Goal: Task Accomplishment & Management: Use online tool/utility

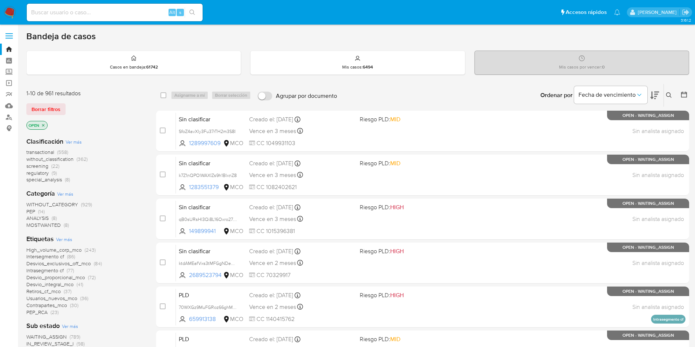
click at [43, 166] on span "screening" at bounding box center [37, 165] width 22 height 7
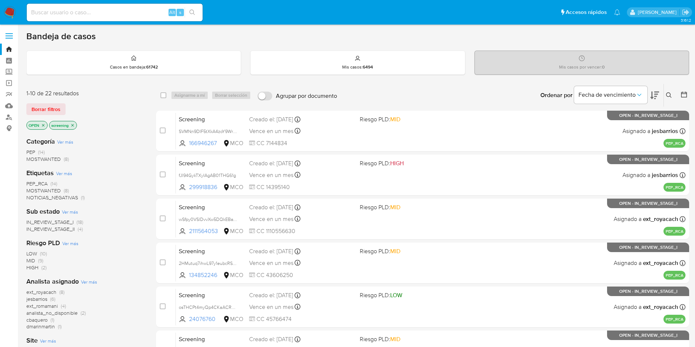
click at [653, 98] on icon at bounding box center [655, 96] width 9 height 8
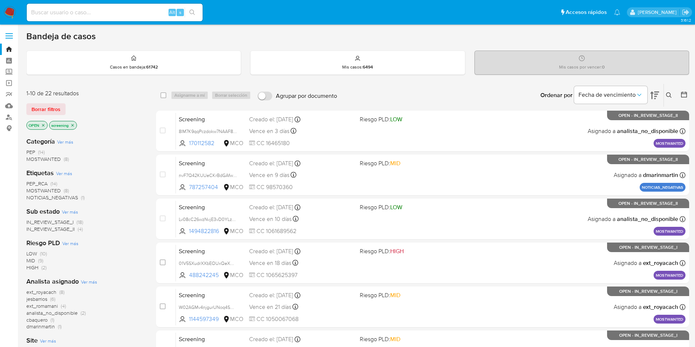
click at [345, 88] on div "Ordenar por Fecha de vencimiento No es posible ordenar los resultados mientras …" at bounding box center [515, 95] width 349 height 23
click at [8, 5] on nav "Pausado Ver notificaciones Alt s Accesos rápidos Presiona las siguientes teclas…" at bounding box center [347, 12] width 695 height 25
click at [11, 15] on img at bounding box center [10, 12] width 12 height 12
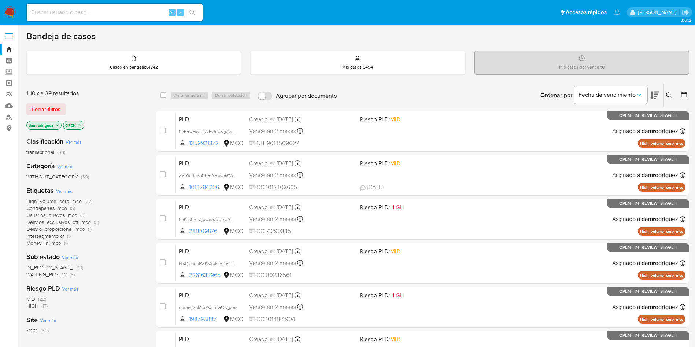
click at [687, 93] on icon at bounding box center [684, 94] width 7 height 7
click at [683, 92] on icon at bounding box center [684, 94] width 7 height 7
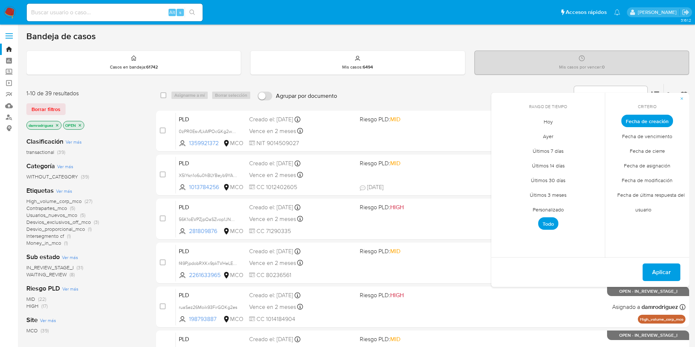
click at [541, 207] on span "Personalizado" at bounding box center [548, 209] width 47 height 15
click at [499, 136] on icon "Mes anterior" at bounding box center [503, 134] width 9 height 9
click at [503, 135] on icon "Mes anterior" at bounding box center [503, 134] width 9 height 9
click at [550, 175] on button "10" at bounding box center [549, 176] width 12 height 12
click at [594, 174] on button "13" at bounding box center [592, 176] width 12 height 12
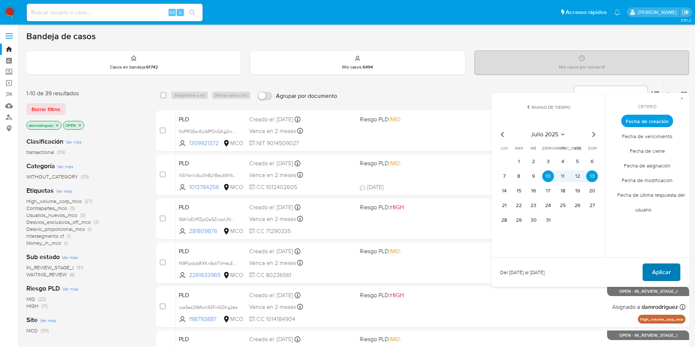
click at [658, 269] on span "Aplicar" at bounding box center [661, 272] width 19 height 16
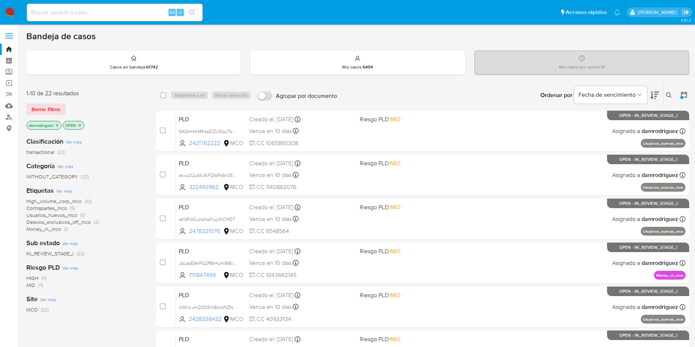
click at [70, 198] on span "High_volume_corp_mco" at bounding box center [53, 201] width 55 height 7
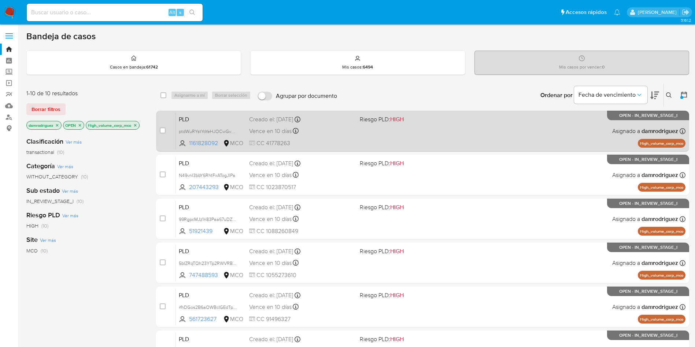
click at [201, 115] on span "PLD" at bounding box center [211, 119] width 65 height 10
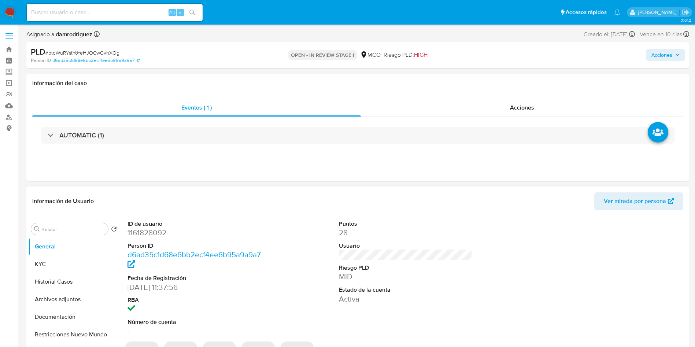
select select "10"
click at [146, 225] on dt "ID de usuario" at bounding box center [195, 224] width 134 height 8
click at [146, 233] on dd "1161828092" at bounding box center [195, 233] width 134 height 10
copy dd "1161828092"
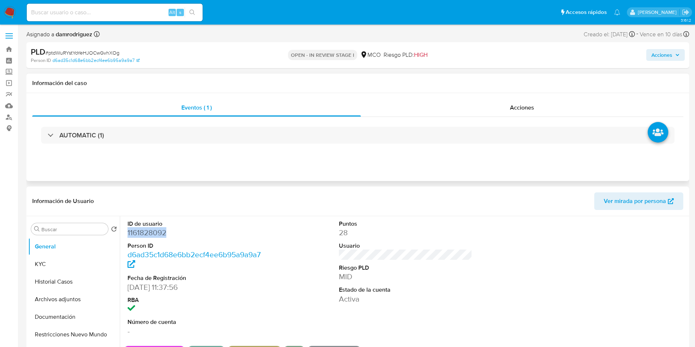
copy dd "1161828092"
click at [150, 226] on dt "ID de usuario" at bounding box center [195, 224] width 134 height 8
click at [147, 235] on dd "1161828092" at bounding box center [195, 233] width 134 height 10
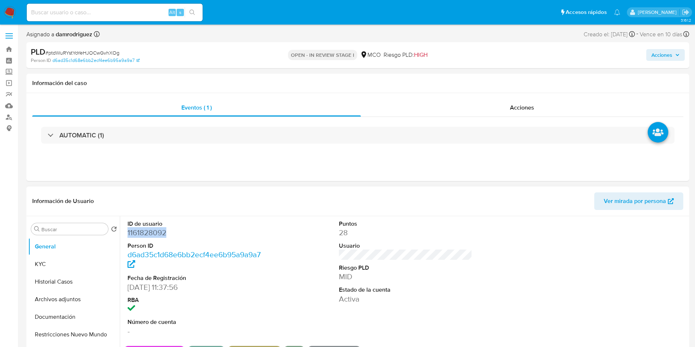
copy dd "1161828092"
click at [70, 284] on button "Historial Casos" at bounding box center [71, 282] width 86 height 18
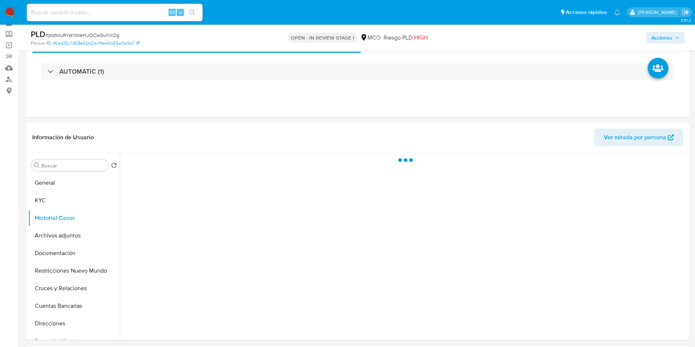
scroll to position [55, 0]
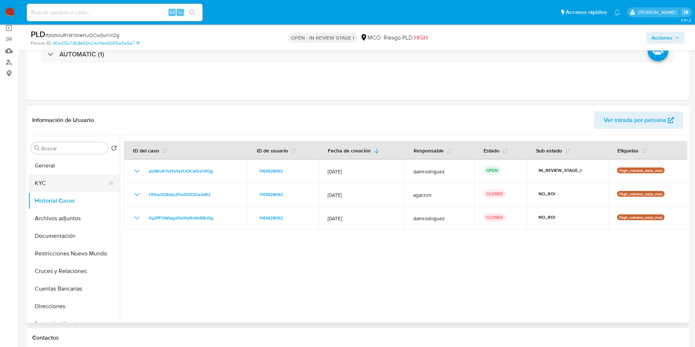
click at [49, 182] on button "KYC" at bounding box center [71, 183] width 86 height 18
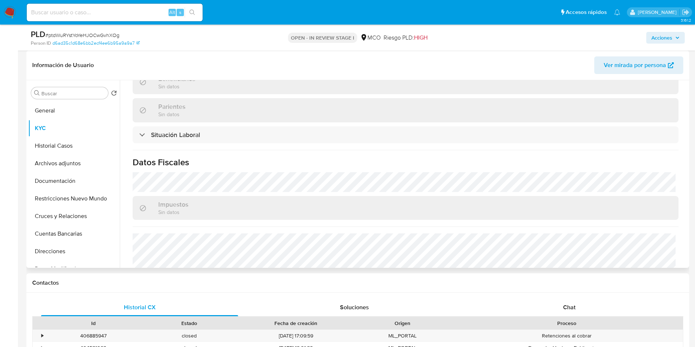
scroll to position [365, 0]
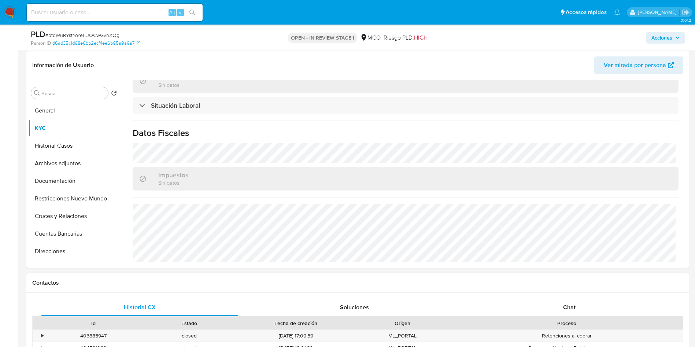
click at [317, 290] on div "Contactos" at bounding box center [357, 282] width 663 height 19
click at [86, 136] on button "KYC" at bounding box center [71, 128] width 86 height 18
click at [81, 141] on button "Historial Casos" at bounding box center [71, 146] width 86 height 18
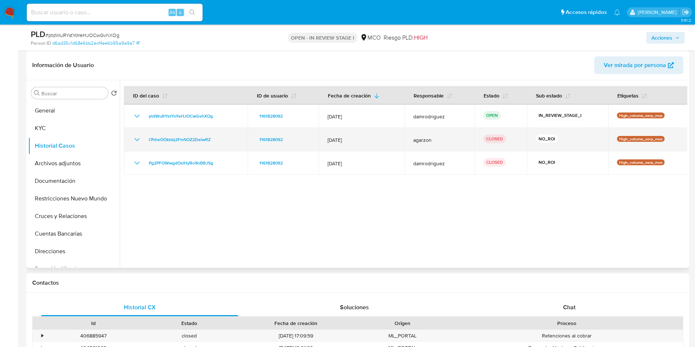
click at [139, 142] on icon "Mostrar/Ocultar" at bounding box center [137, 139] width 9 height 9
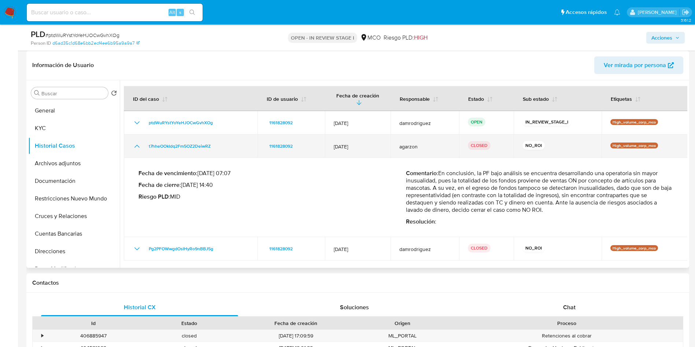
drag, startPoint x: 137, startPoint y: 138, endPoint x: 136, endPoint y: 147, distance: 8.8
click at [137, 142] on icon "Mostrar/Ocultar" at bounding box center [137, 146] width 9 height 9
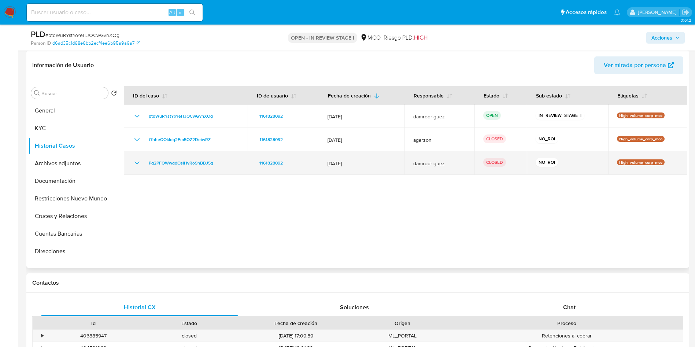
click at [133, 162] on icon "Mostrar/Ocultar" at bounding box center [137, 163] width 9 height 9
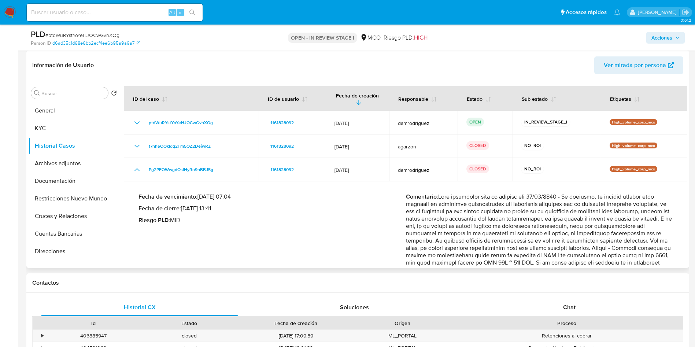
scroll to position [41, 0]
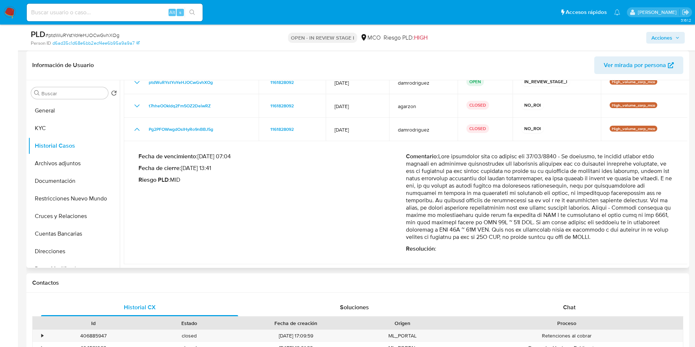
drag, startPoint x: 444, startPoint y: 216, endPoint x: 665, endPoint y: 213, distance: 221.4
click at [665, 213] on p "Comentario :" at bounding box center [540, 197] width 268 height 88
drag, startPoint x: 522, startPoint y: 226, endPoint x: 645, endPoint y: 225, distance: 122.8
click at [639, 224] on p "Comentario :" at bounding box center [540, 197] width 268 height 88
click at [591, 233] on p "Comentario :" at bounding box center [540, 197] width 268 height 88
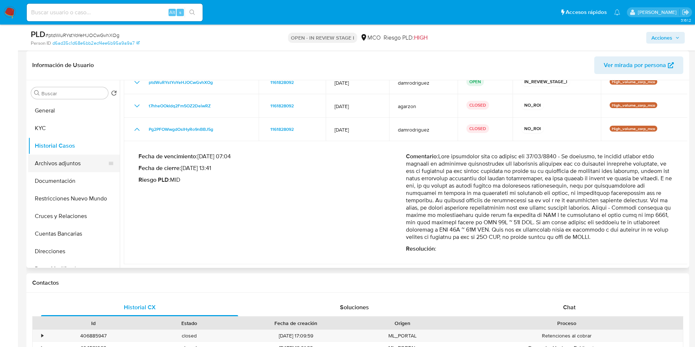
click at [73, 157] on button "Archivos adjuntos" at bounding box center [71, 164] width 86 height 18
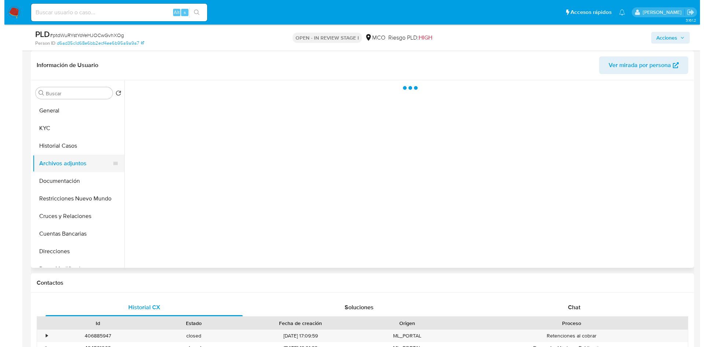
scroll to position [0, 0]
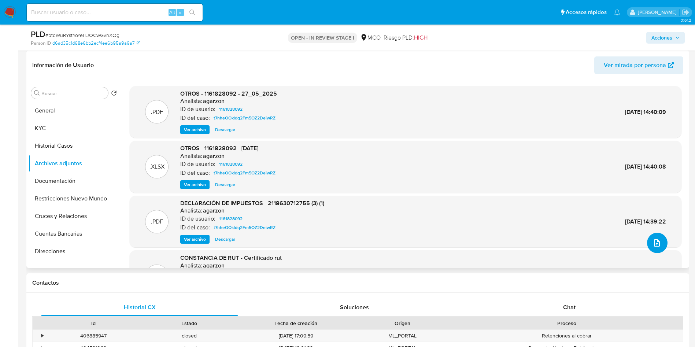
click at [659, 246] on button "upload-file" at bounding box center [657, 243] width 21 height 21
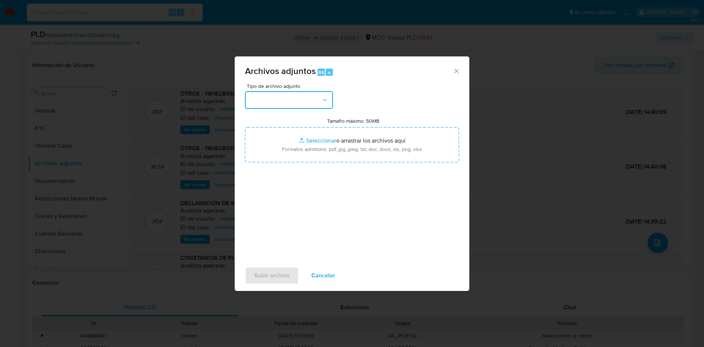
click at [280, 94] on button "button" at bounding box center [289, 100] width 88 height 18
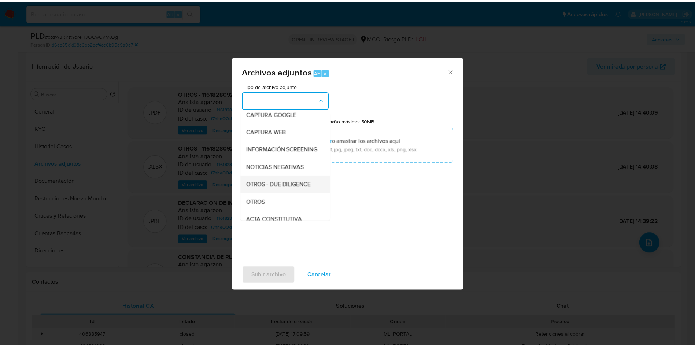
scroll to position [55, 0]
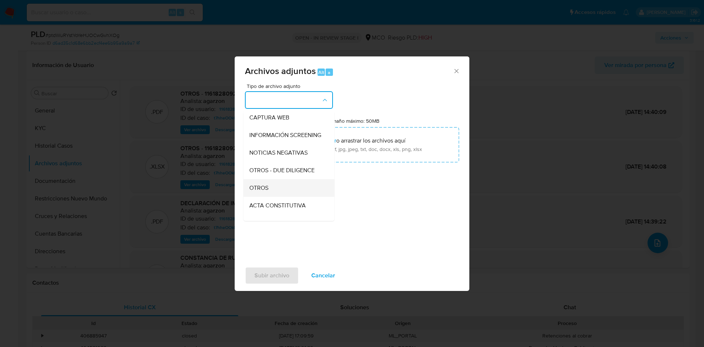
click at [284, 191] on div "OTROS" at bounding box center [286, 188] width 75 height 18
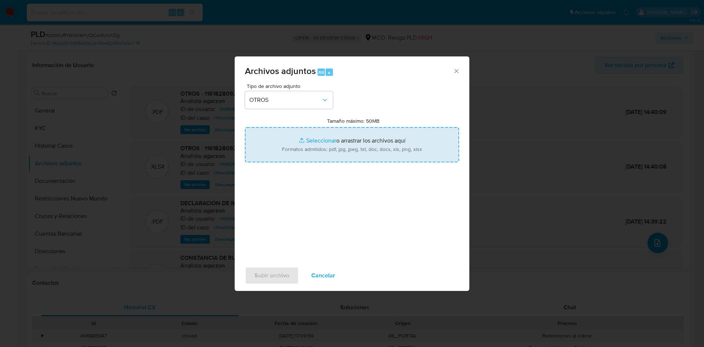
click at [324, 132] on input "Tamaño máximo: 50MB Seleccionar archivos" at bounding box center [352, 144] width 214 height 35
type input "C:\fakepath\1161828092 - 30_09_2025.pdf"
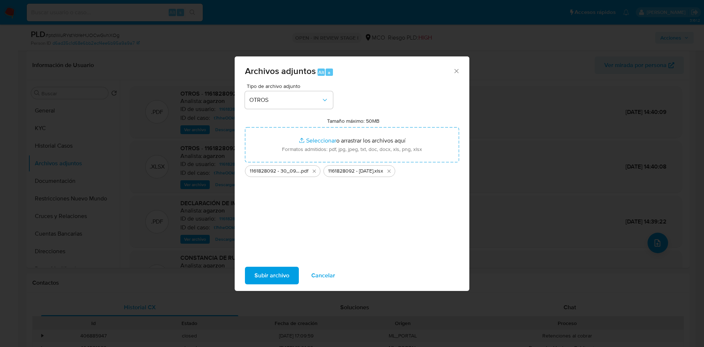
click at [276, 281] on span "Subir archivo" at bounding box center [271, 276] width 35 height 16
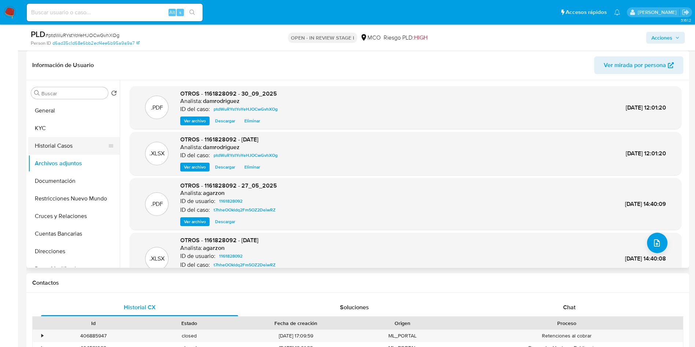
click at [76, 148] on button "Historial Casos" at bounding box center [71, 146] width 86 height 18
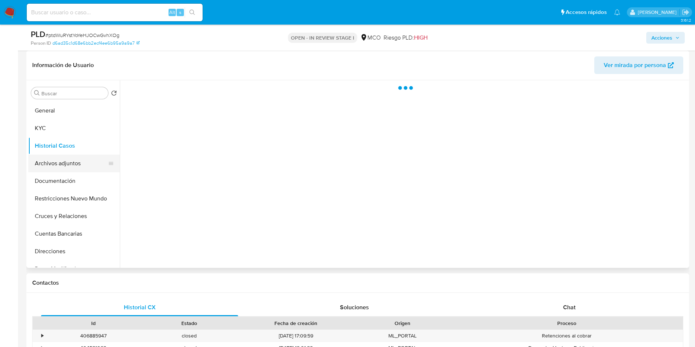
click at [75, 160] on button "Archivos adjuntos" at bounding box center [71, 164] width 86 height 18
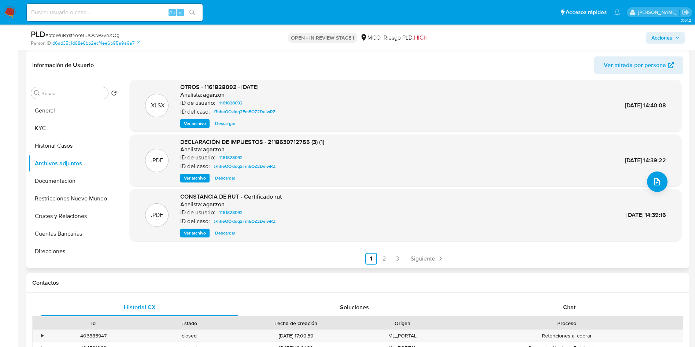
scroll to position [62, 0]
click at [380, 259] on link "2" at bounding box center [385, 259] width 12 height 12
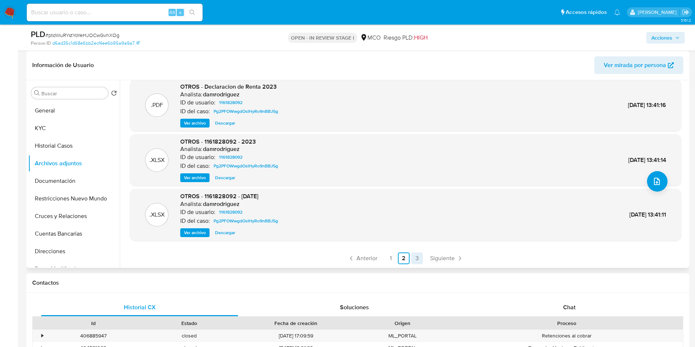
click at [416, 260] on link "3" at bounding box center [417, 259] width 12 height 12
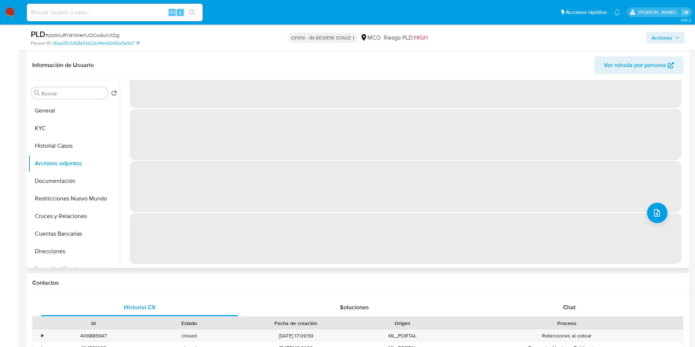
scroll to position [0, 0]
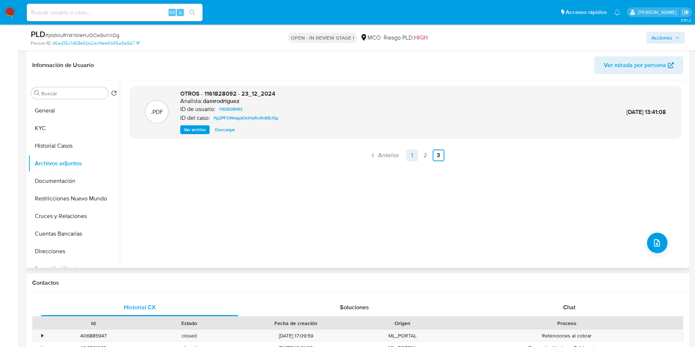
click at [408, 154] on link "1" at bounding box center [413, 156] width 12 height 12
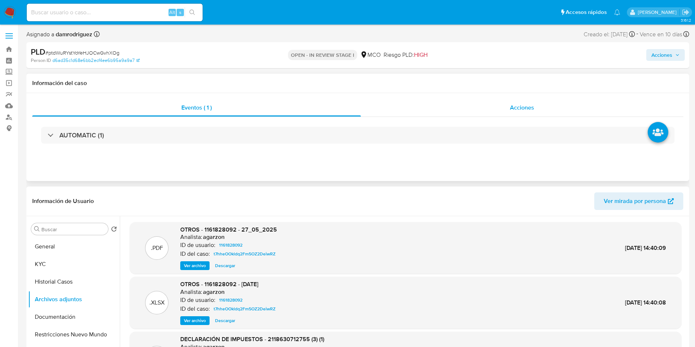
click at [539, 102] on div "Acciones" at bounding box center [522, 108] width 323 height 18
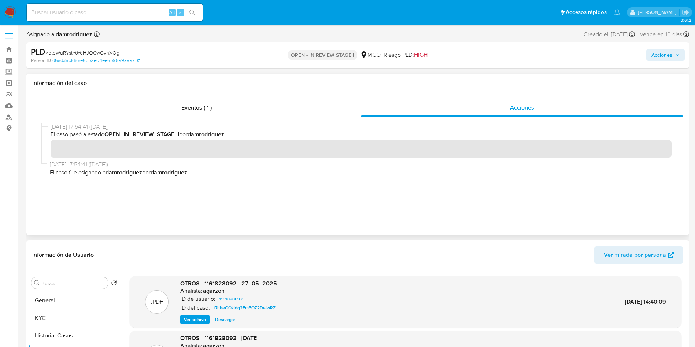
click at [214, 98] on div "Eventos ( 1 ) Acciones" at bounding box center [357, 164] width 663 height 142
click at [211, 105] on span "Eventos ( 1 )" at bounding box center [196, 107] width 30 height 8
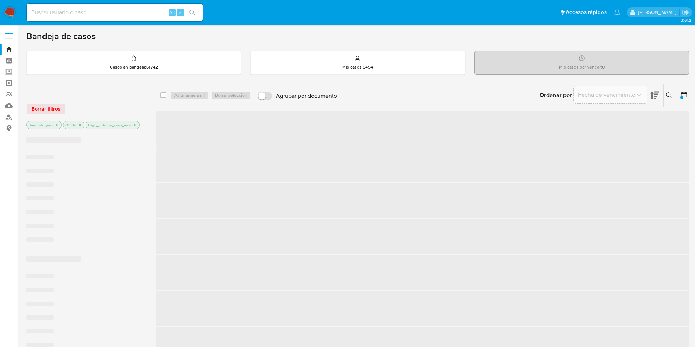
click at [655, 95] on icon at bounding box center [655, 95] width 9 height 9
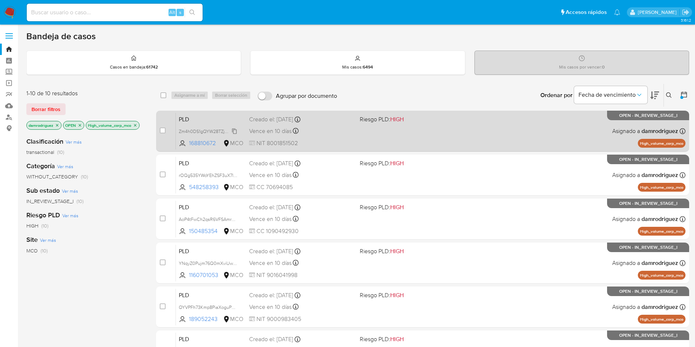
click at [208, 129] on span "Zm4h0DS1gQYW28TZjNB7Tn10" at bounding box center [210, 131] width 63 height 8
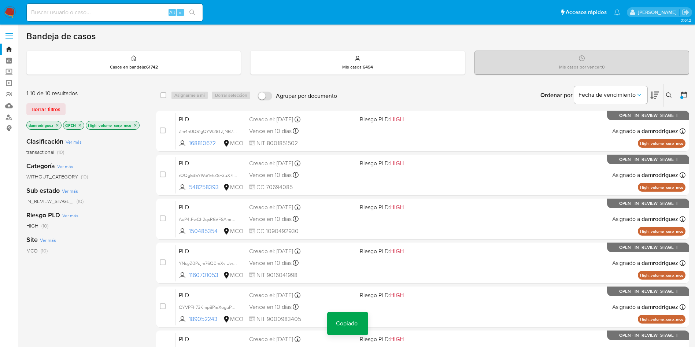
click at [656, 90] on button at bounding box center [655, 95] width 9 height 23
click at [655, 96] on icon at bounding box center [655, 96] width 9 height 8
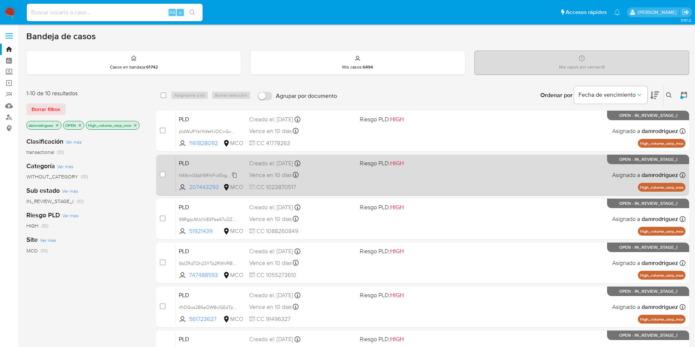
click at [203, 176] on span "N49vnI3bbY6RhtFxATogJlPa" at bounding box center [207, 175] width 56 height 8
click at [195, 163] on span "PLD" at bounding box center [211, 163] width 65 height 10
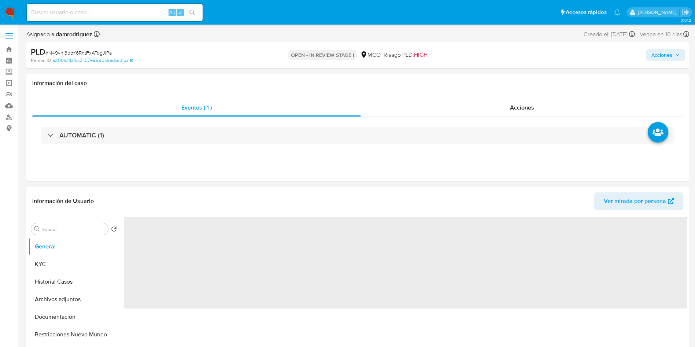
select select "10"
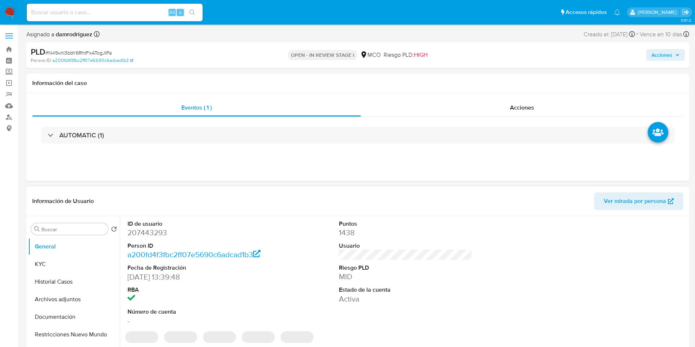
click at [145, 229] on dd "207443293" at bounding box center [195, 233] width 134 height 10
copy dd "207443293"
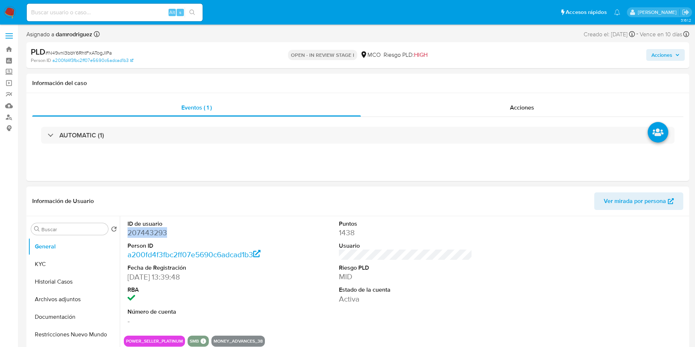
click at [157, 232] on dd "207443293" at bounding box center [195, 233] width 134 height 10
click at [44, 268] on button "KYC" at bounding box center [71, 264] width 86 height 18
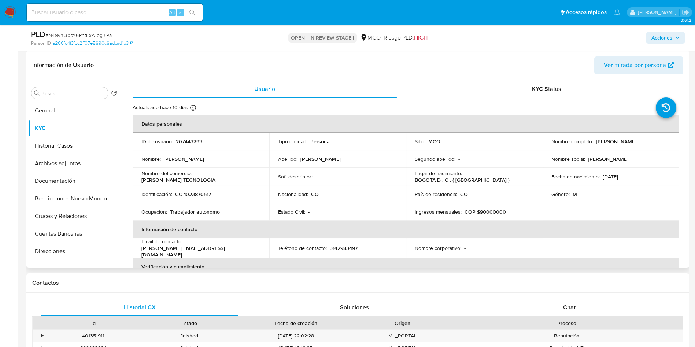
scroll to position [372, 0]
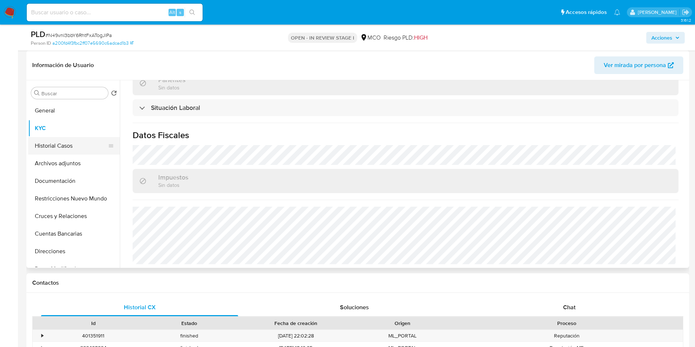
click at [60, 147] on button "Historial Casos" at bounding box center [71, 146] width 86 height 18
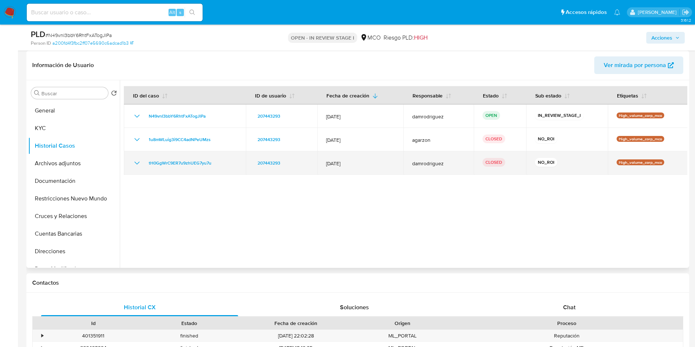
click at [141, 161] on div "tH0GgWrC9ER7u9zhUEG7yu7u" at bounding box center [185, 163] width 104 height 9
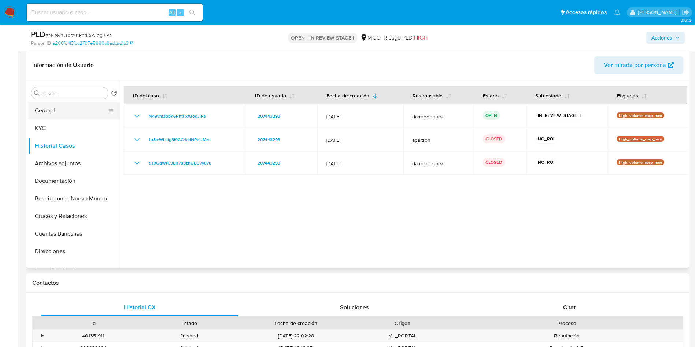
click at [70, 113] on button "General" at bounding box center [71, 111] width 86 height 18
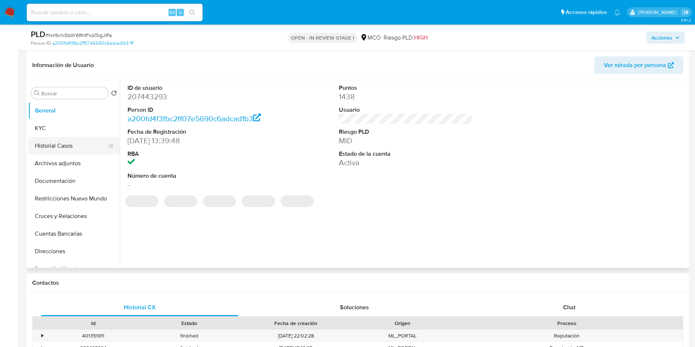
click at [65, 140] on button "Historial Casos" at bounding box center [71, 146] width 86 height 18
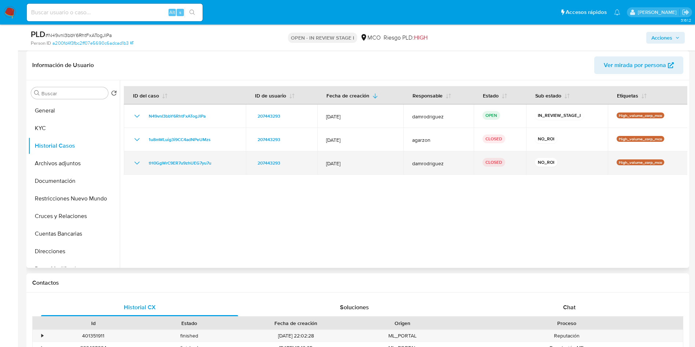
click at [136, 163] on icon "Mostrar/Ocultar" at bounding box center [137, 163] width 5 height 3
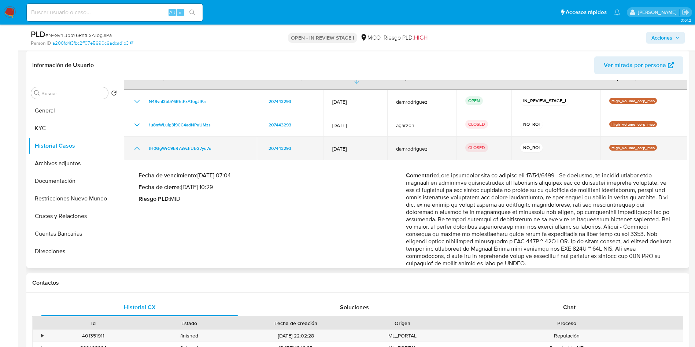
scroll to position [41, 0]
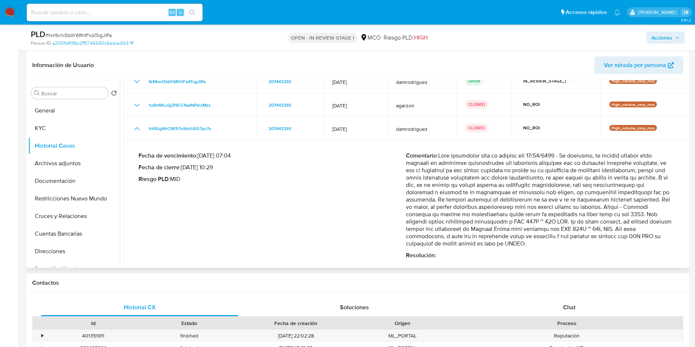
drag, startPoint x: 493, startPoint y: 207, endPoint x: 595, endPoint y: 212, distance: 102.0
click at [611, 212] on p "Comentario :" at bounding box center [540, 199] width 268 height 95
click at [400, 210] on div "Fecha de vencimiento : [DATE] 07:04 Fecha de cierre : [DATE] 10:29 Riesgo PLD :…" at bounding box center [273, 205] width 268 height 107
drag, startPoint x: 505, startPoint y: 219, endPoint x: 617, endPoint y: 224, distance: 111.2
click at [617, 224] on p "Comentario :" at bounding box center [540, 199] width 268 height 95
